Goal: Use online tool/utility: Utilize a website feature to perform a specific function

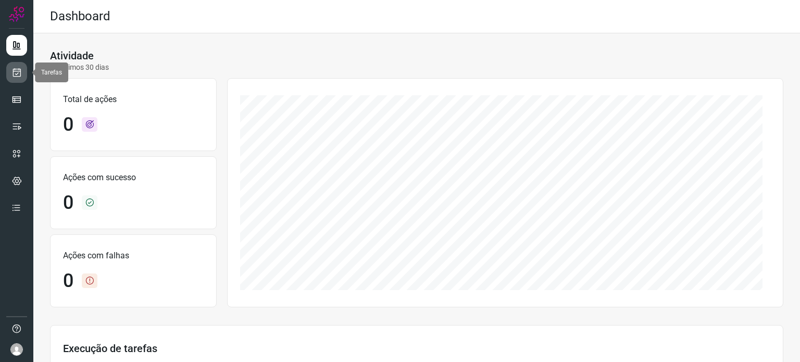
click at [10, 74] on link at bounding box center [16, 72] width 21 height 21
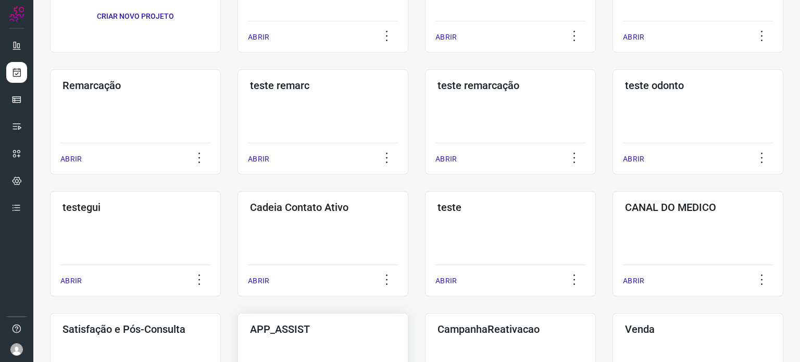
scroll to position [312, 0]
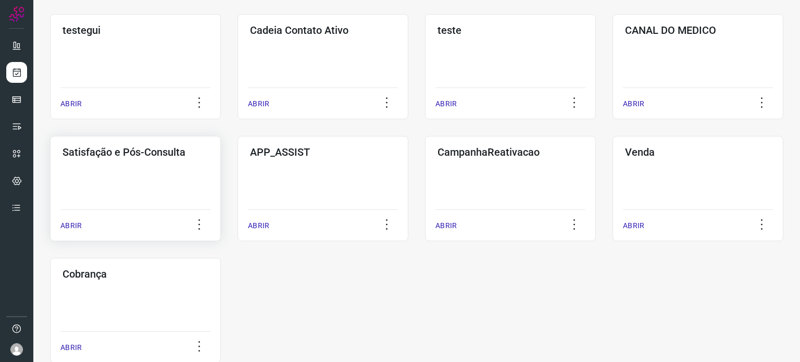
click at [143, 183] on div "Satisfação e Pós-Consulta ABRIR" at bounding box center [135, 188] width 171 height 105
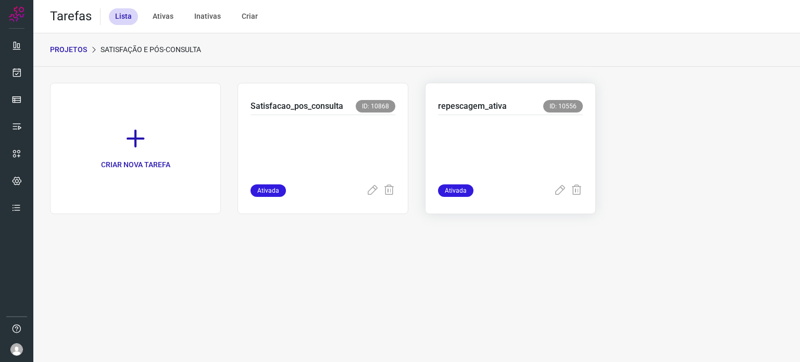
click at [529, 142] on p at bounding box center [510, 147] width 145 height 52
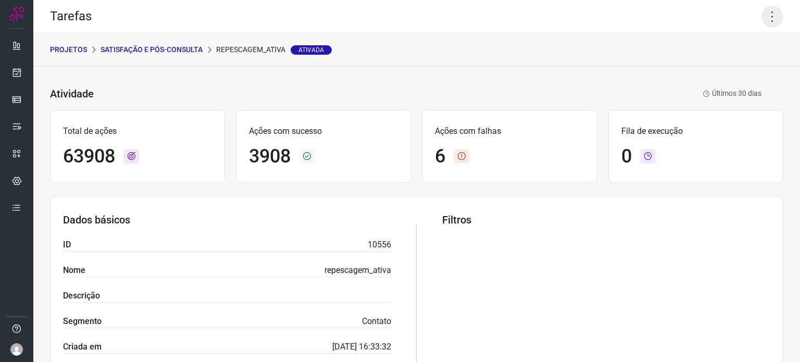
click at [767, 12] on icon at bounding box center [772, 17] width 22 height 22
click at [731, 71] on li "Executar" at bounding box center [727, 68] width 95 height 17
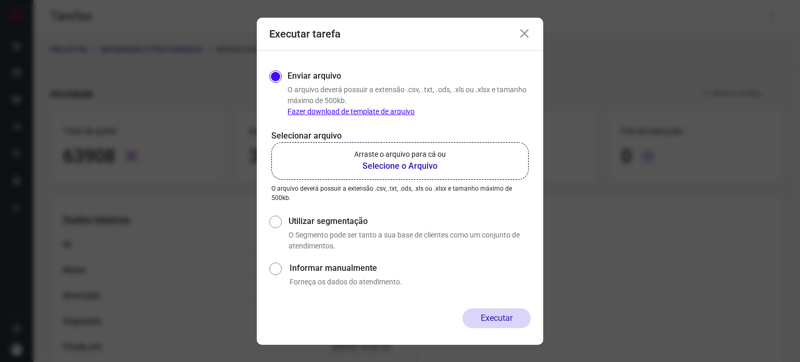
click at [385, 165] on b "Selecione o Arquivo" at bounding box center [400, 166] width 92 height 12
click at [0, 0] on input "Arraste o arquivo para cá ou Selecione o Arquivo" at bounding box center [0, 0] width 0 height 0
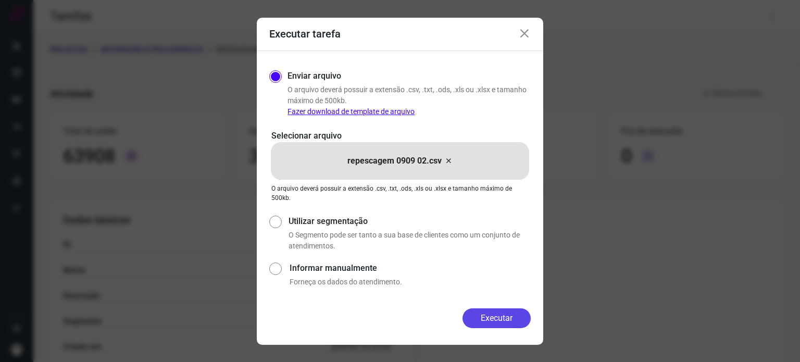
click at [501, 318] on button "Executar" at bounding box center [496, 318] width 68 height 20
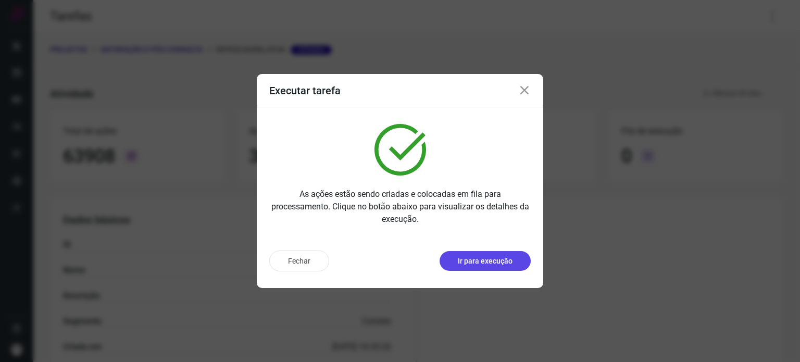
click at [473, 260] on p "Ir para execução" at bounding box center [485, 261] width 55 height 11
